Goal: Information Seeking & Learning: Learn about a topic

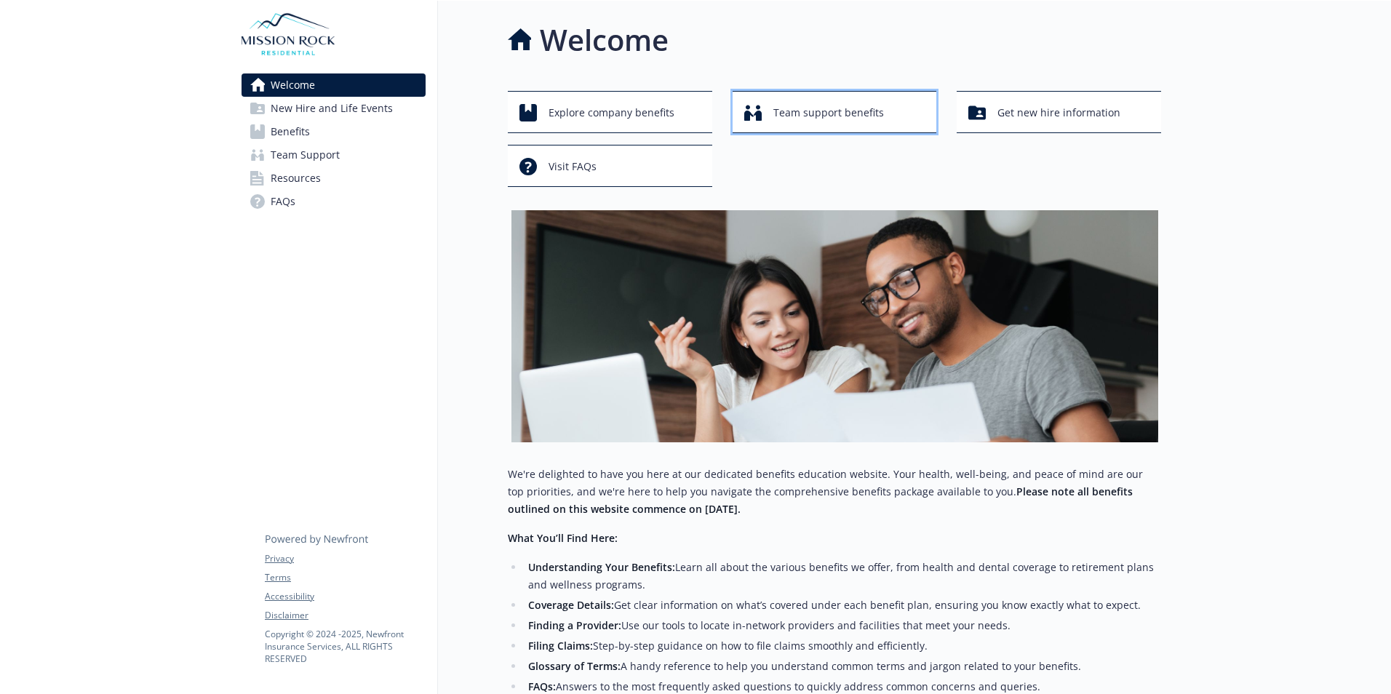
click at [808, 119] on span "Team support benefits" at bounding box center [828, 113] width 111 height 28
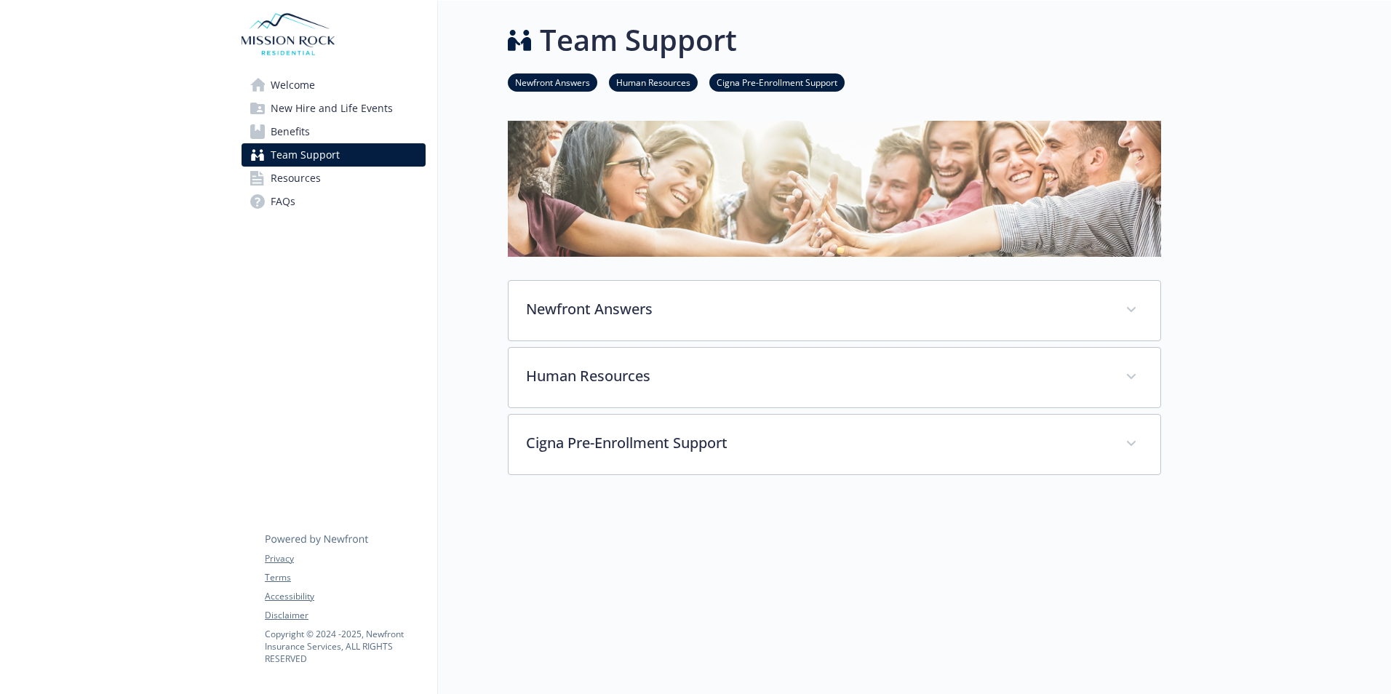
click at [351, 132] on link "Benefits" at bounding box center [333, 131] width 184 height 23
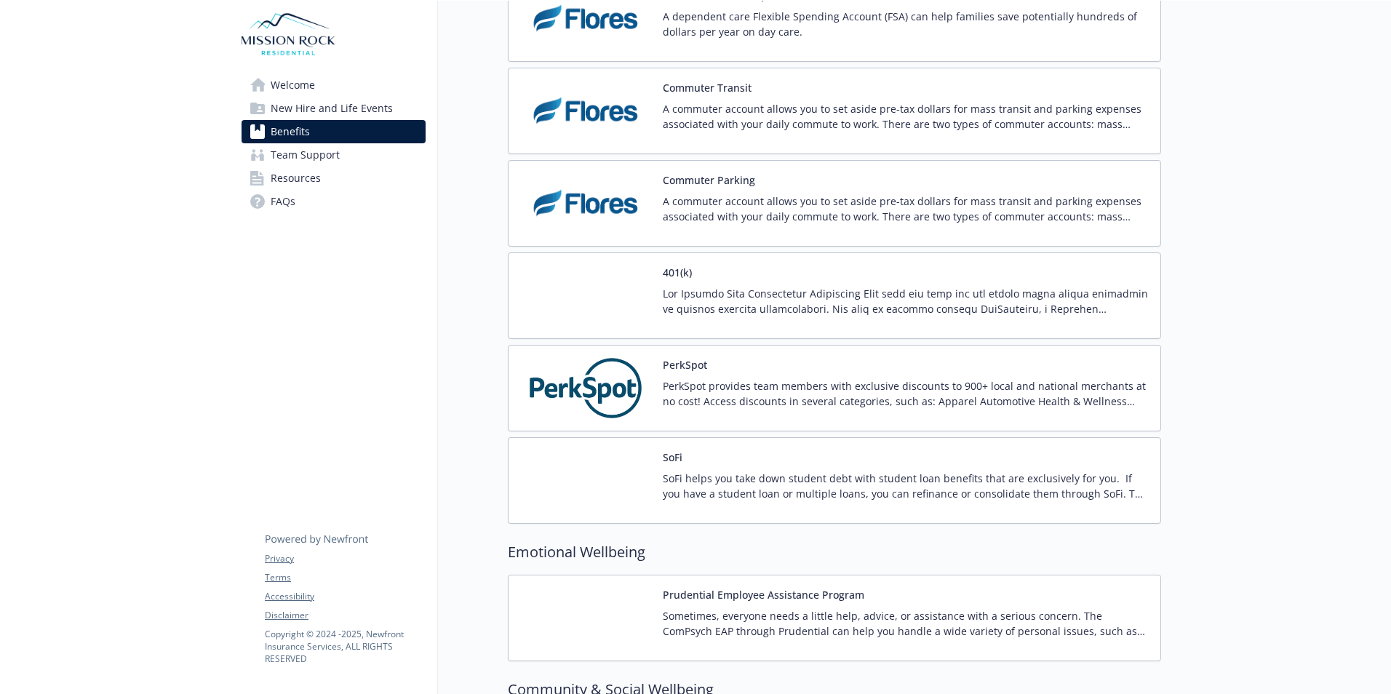
scroll to position [2546, 0]
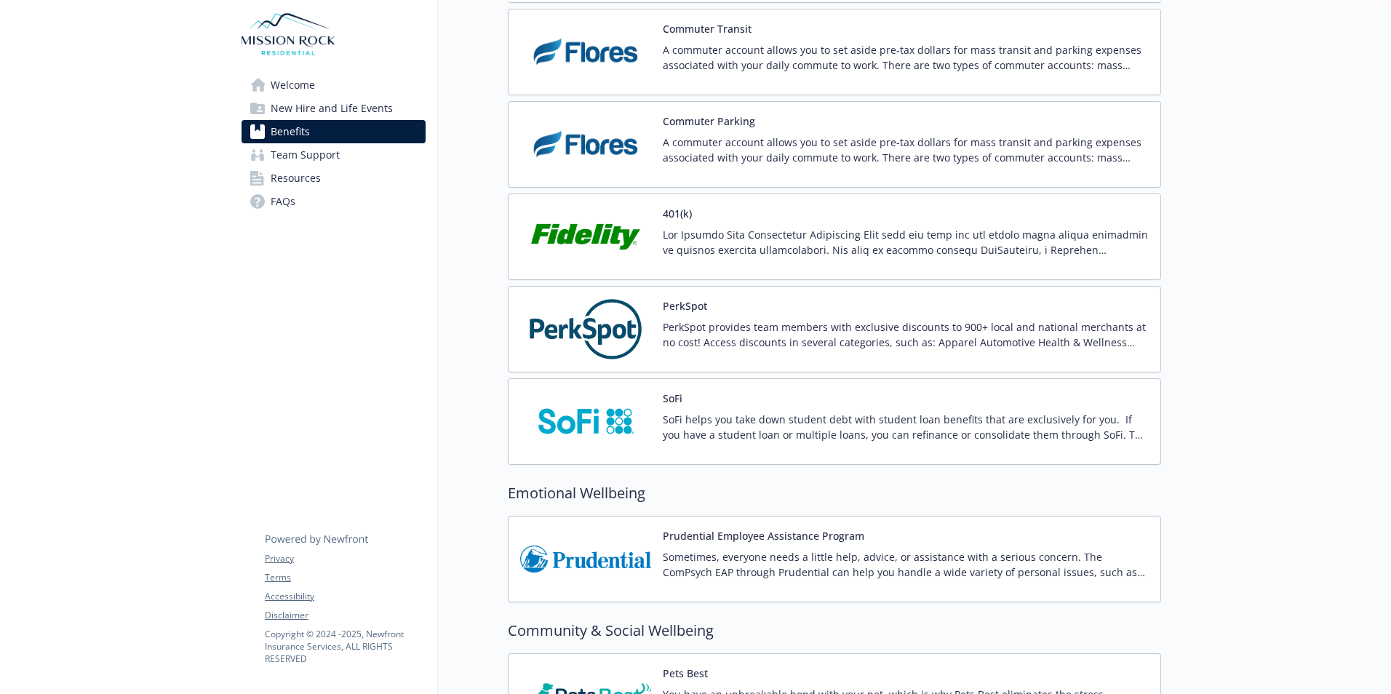
click at [764, 340] on p "PerkSpot provides team members with exclusive discounts to 900+ local and natio…" at bounding box center [906, 334] width 486 height 31
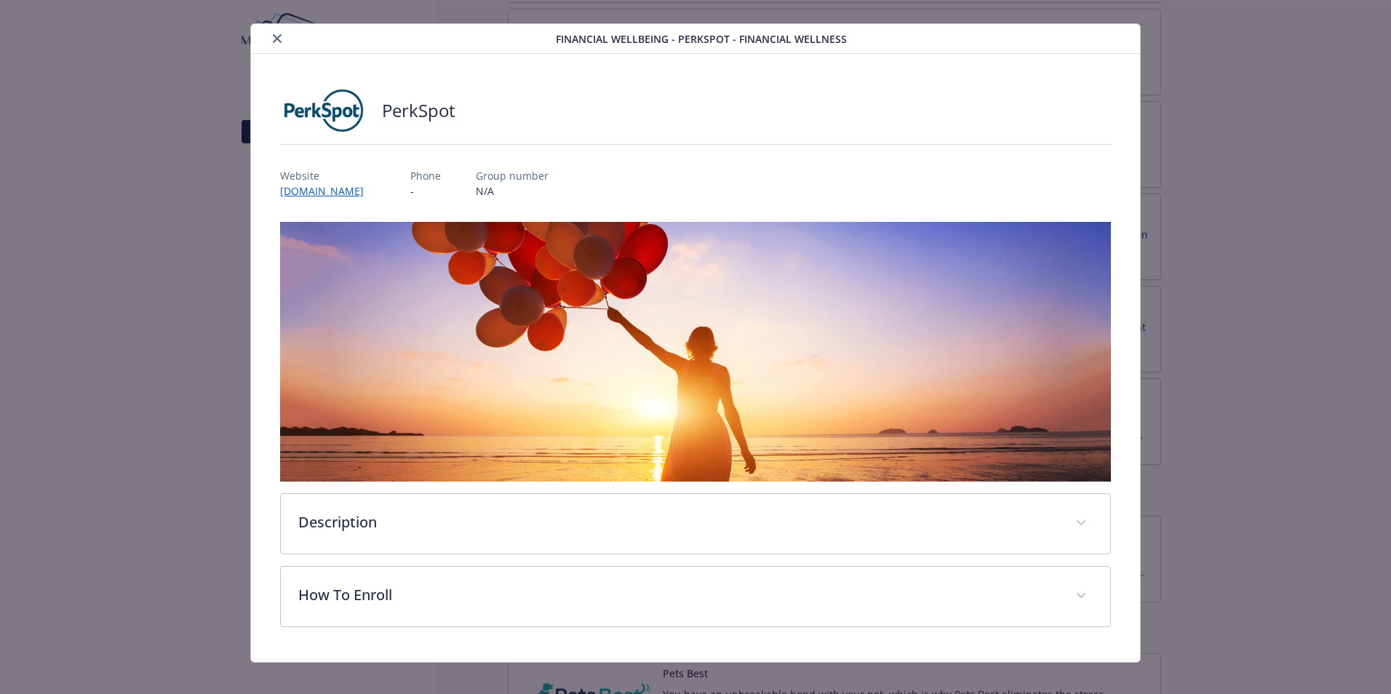
scroll to position [36, 0]
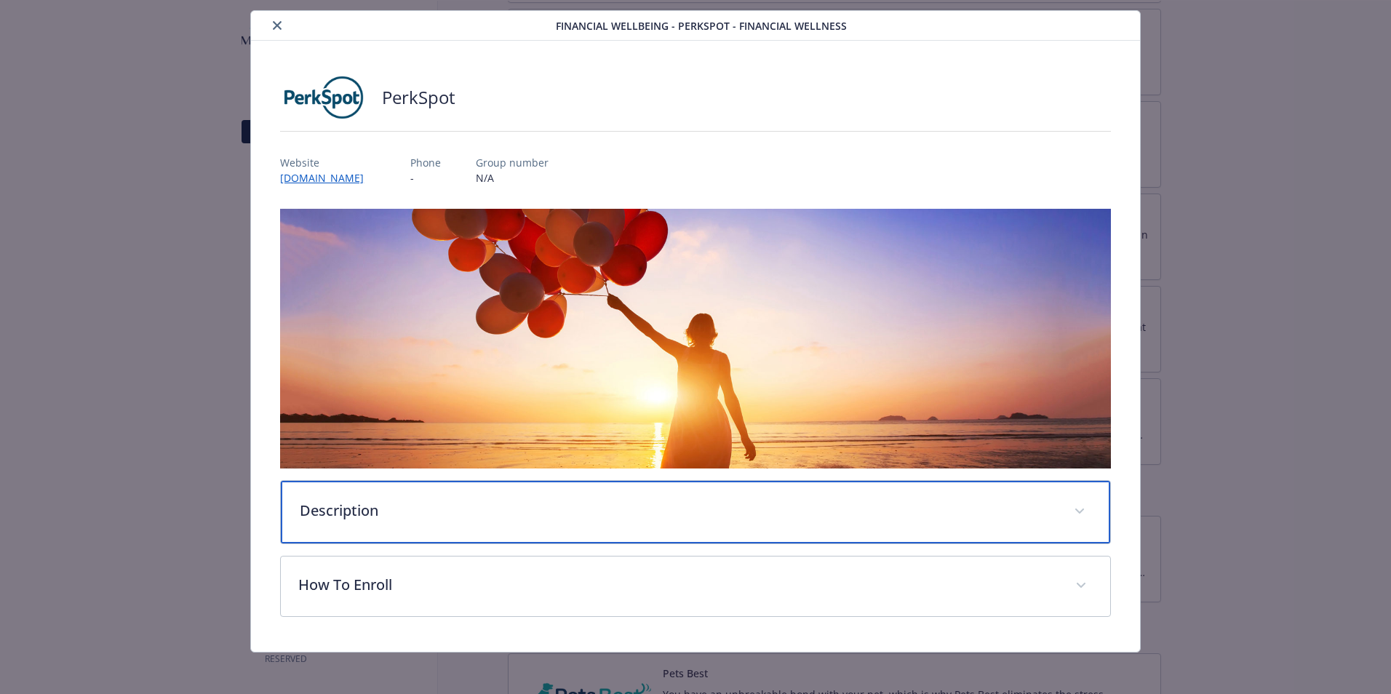
click at [471, 491] on div "Description" at bounding box center [695, 512] width 829 height 63
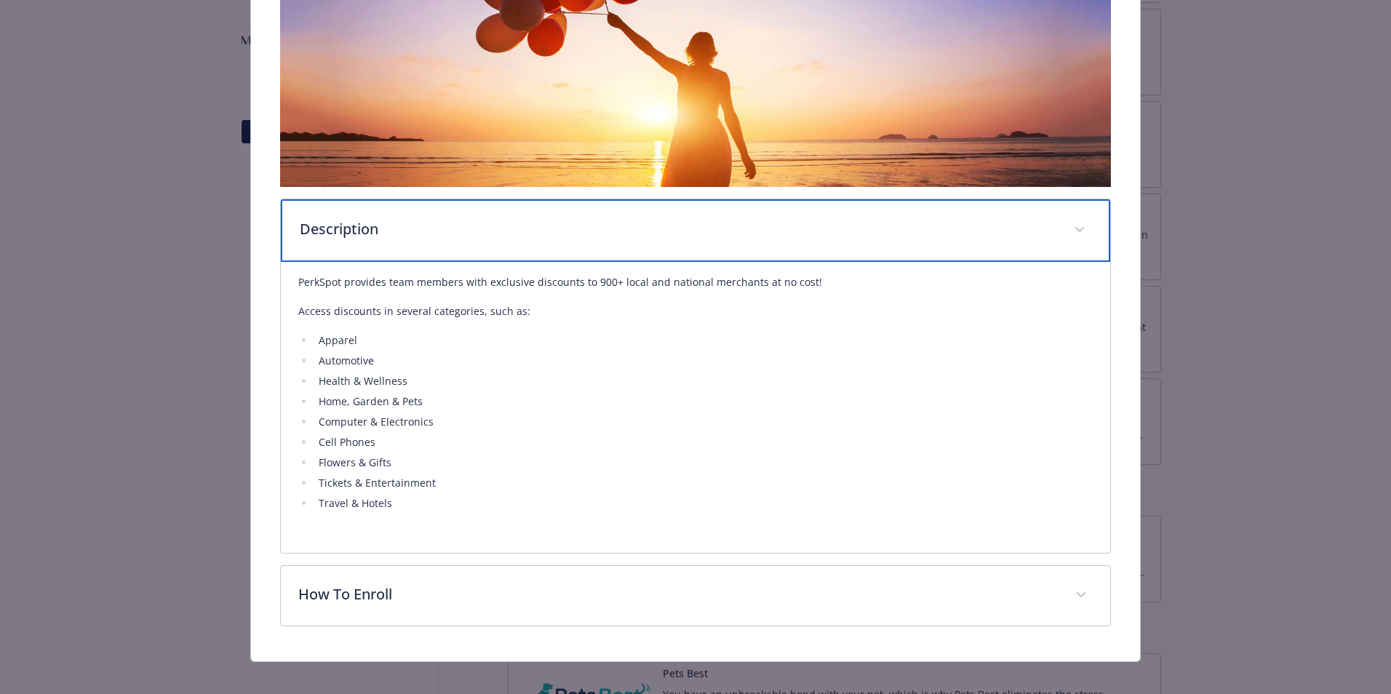
scroll to position [327, 0]
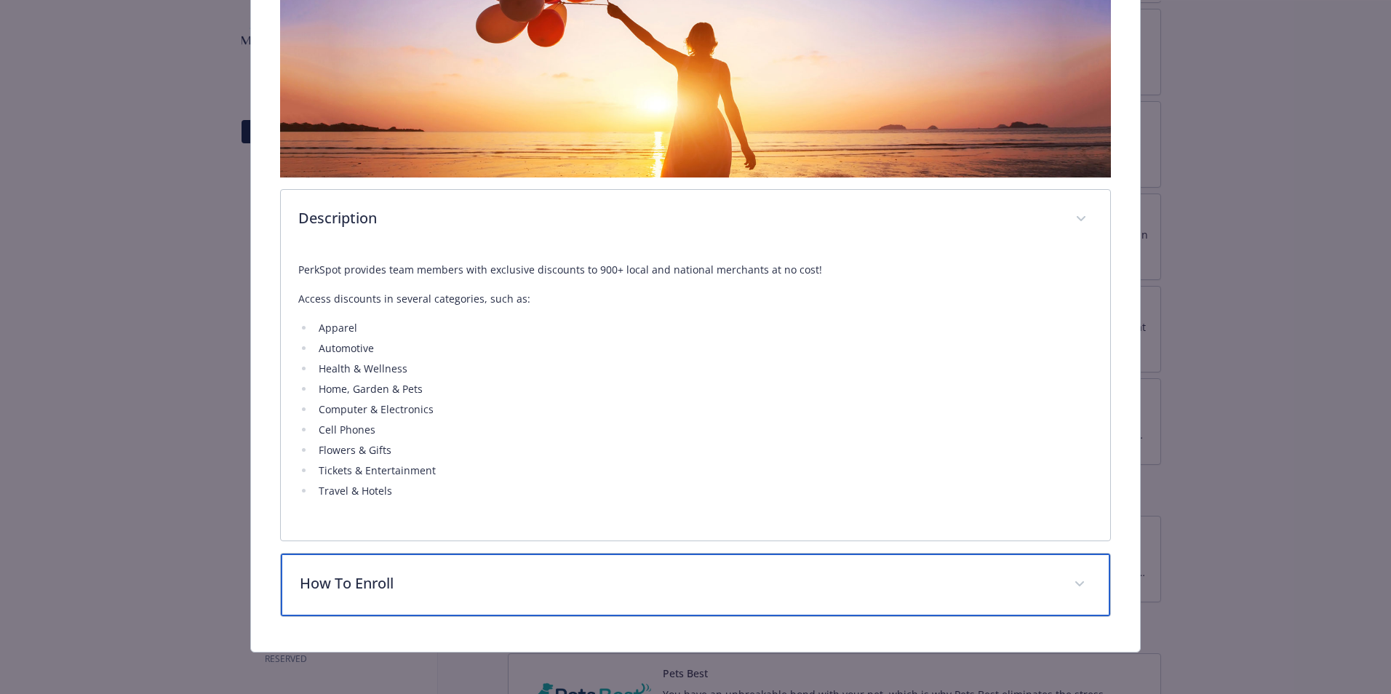
click at [424, 588] on p "How To Enroll" at bounding box center [678, 583] width 756 height 22
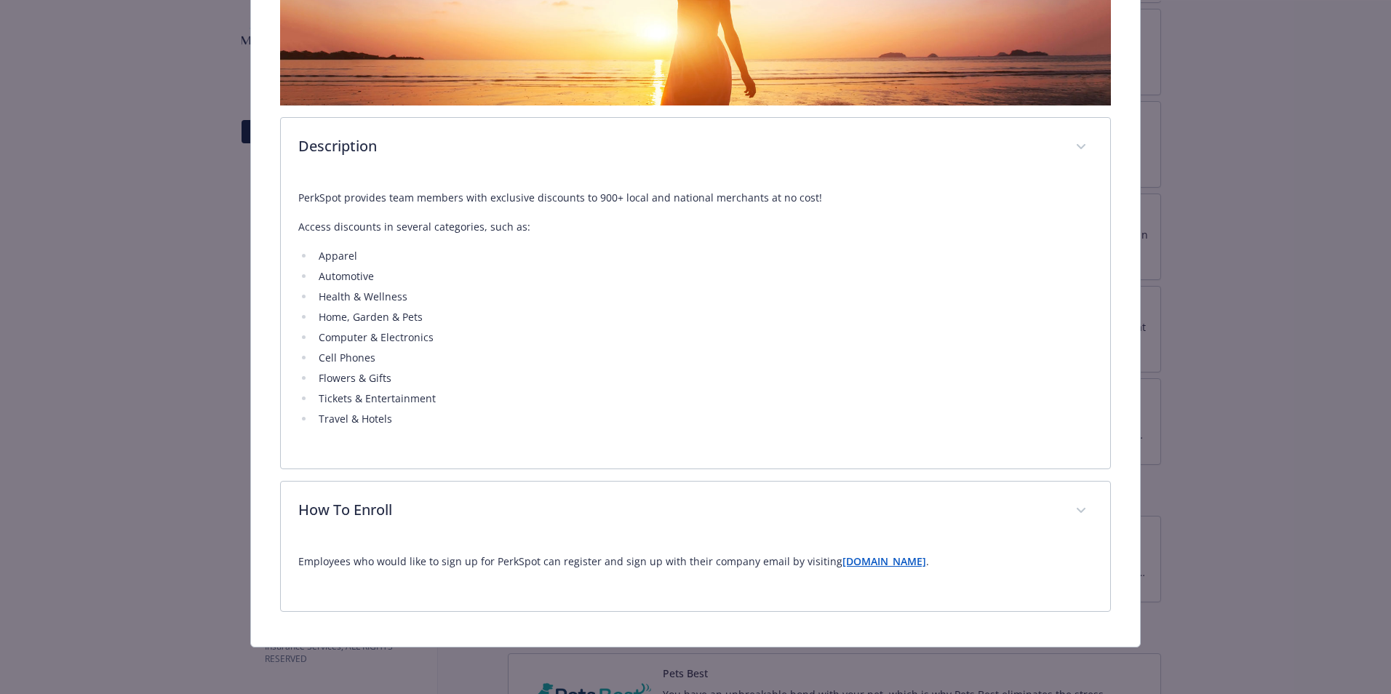
scroll to position [397, 0]
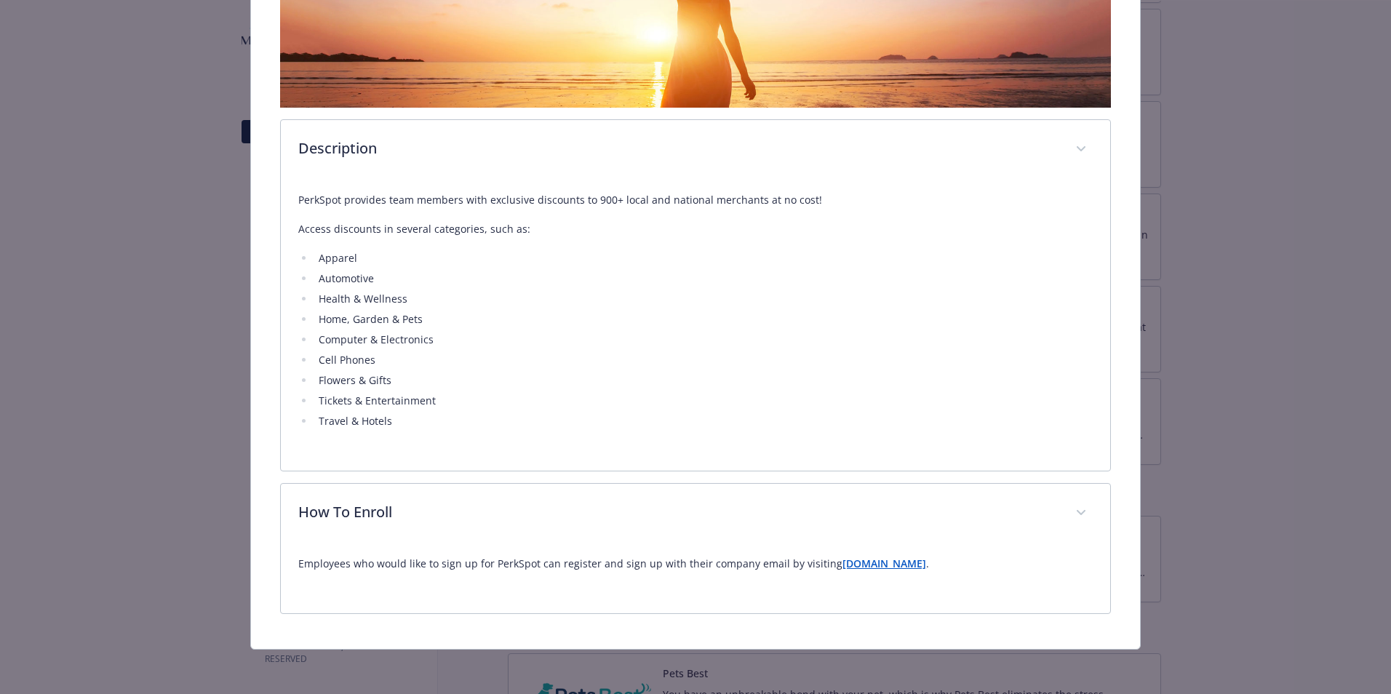
click at [873, 559] on strong "[DOMAIN_NAME]" at bounding box center [884, 563] width 84 height 14
